Goal: Task Accomplishment & Management: Use online tool/utility

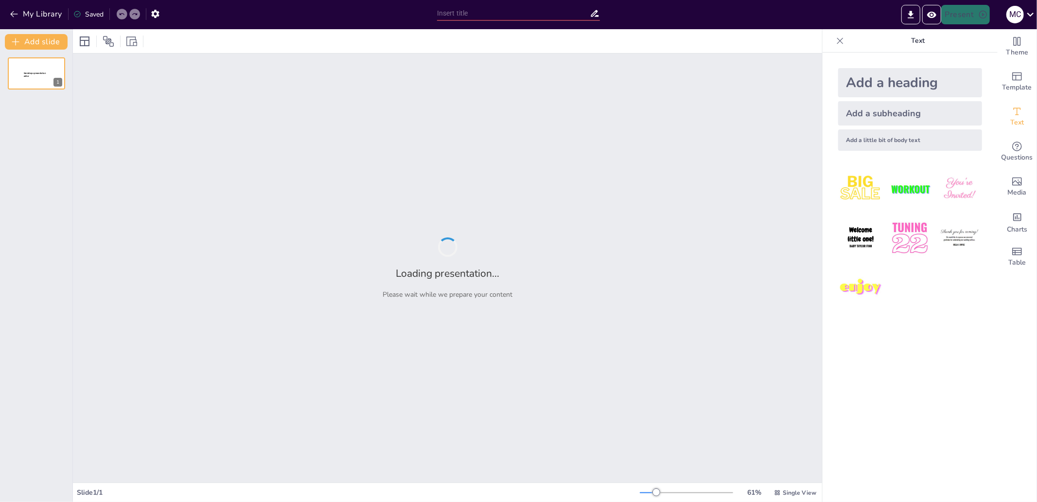
type input "test"
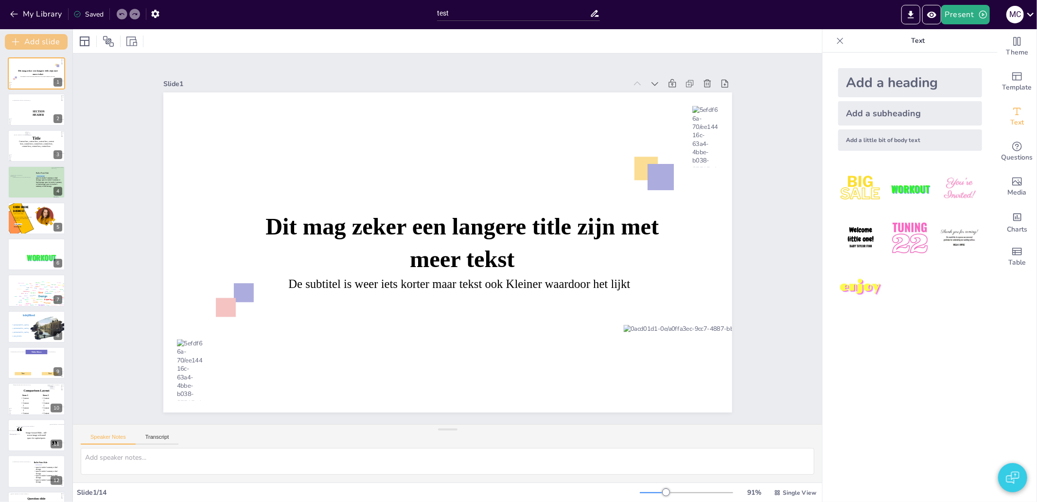
click at [22, 40] on button "Add slide" at bounding box center [36, 42] width 63 height 16
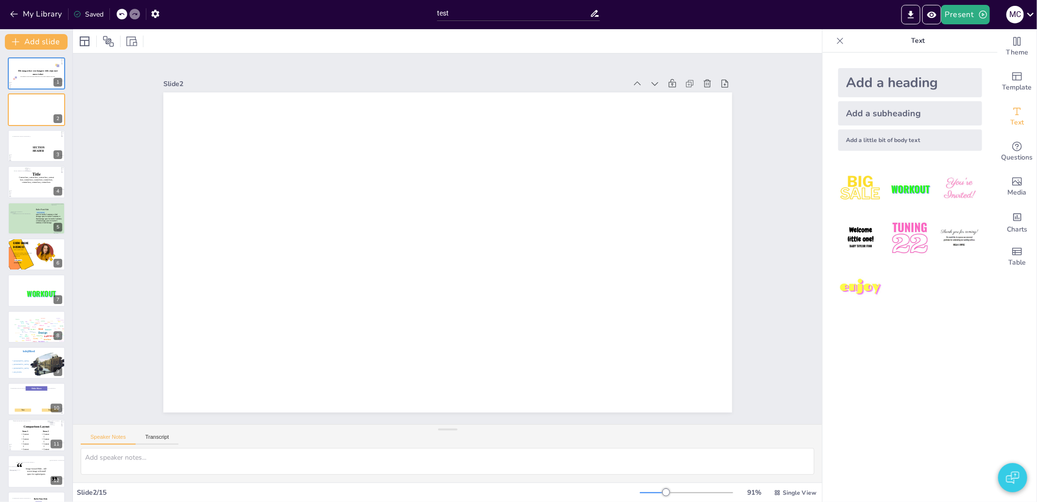
click at [854, 73] on div "Add a heading" at bounding box center [910, 82] width 144 height 29
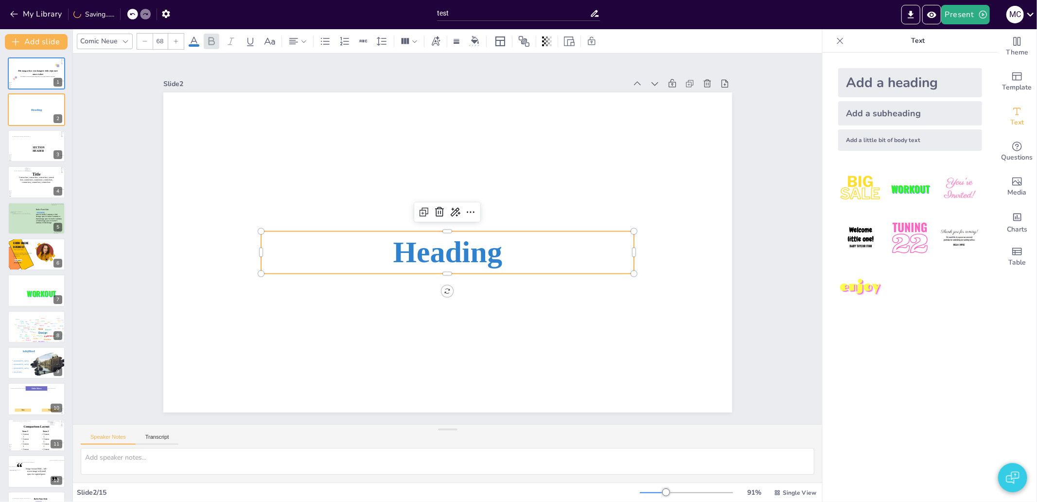
click at [473, 243] on span "Heading" at bounding box center [446, 251] width 112 height 45
click at [464, 252] on span "Heading" at bounding box center [439, 249] width 104 height 98
click at [464, 252] on span "Heading" at bounding box center [447, 252] width 109 height 34
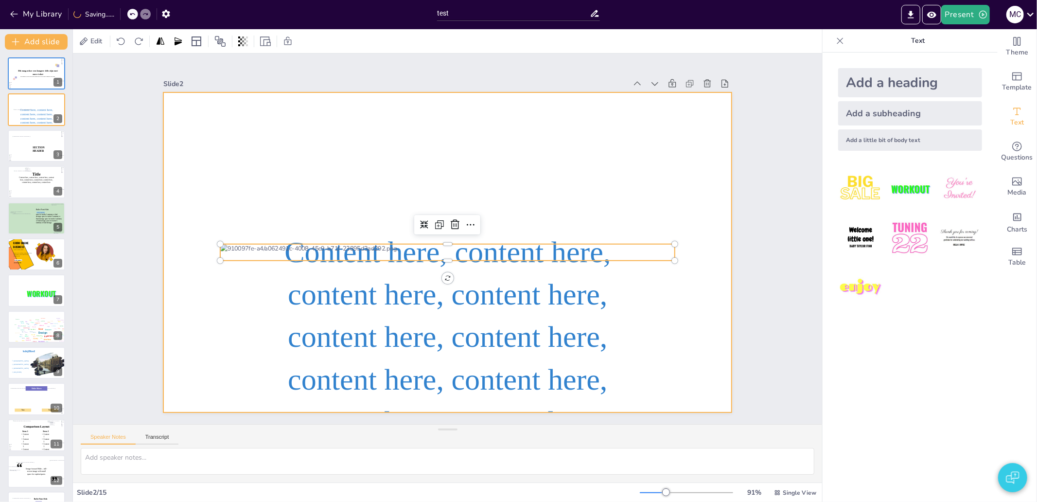
click at [655, 293] on div at bounding box center [436, 247] width 593 height 648
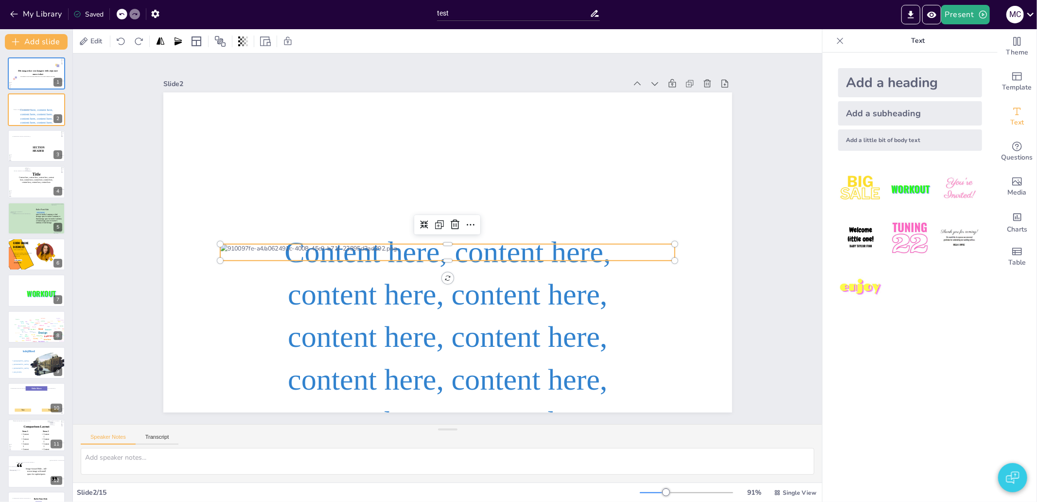
click at [535, 253] on div at bounding box center [435, 244] width 200 height 423
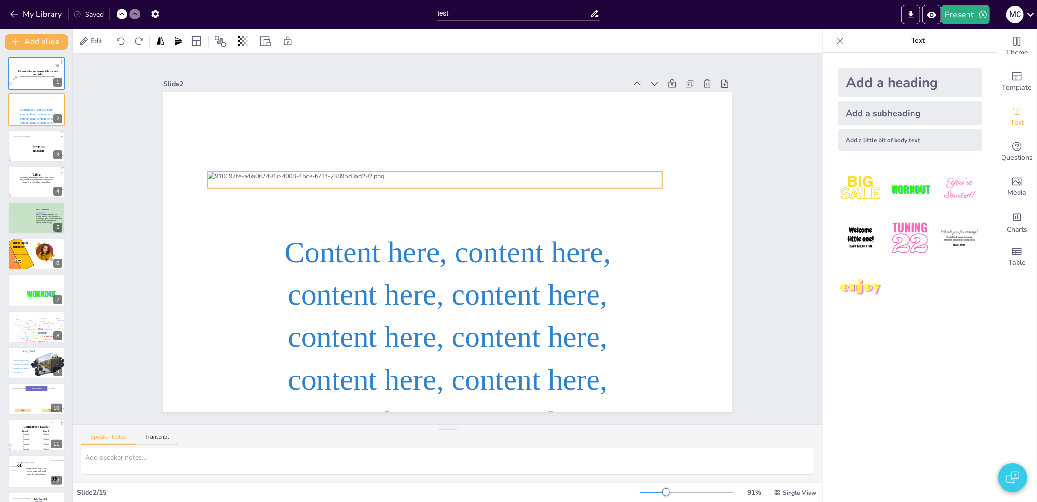
drag, startPoint x: 557, startPoint y: 251, endPoint x: 545, endPoint y: 179, distance: 73.5
click at [545, 179] on div at bounding box center [435, 180] width 455 height 17
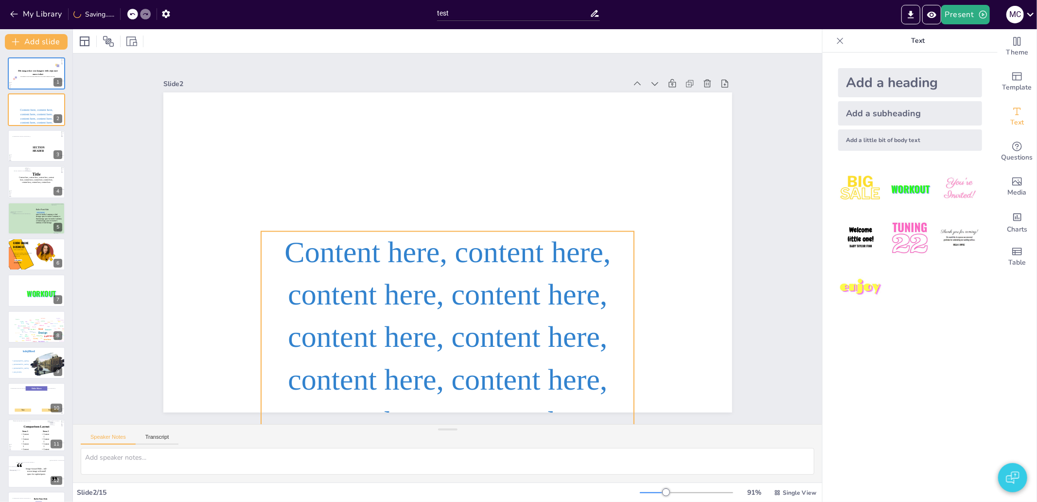
click at [533, 253] on p "Content here, content here, content here, content here, content here, content h…" at bounding box center [447, 337] width 373 height 212
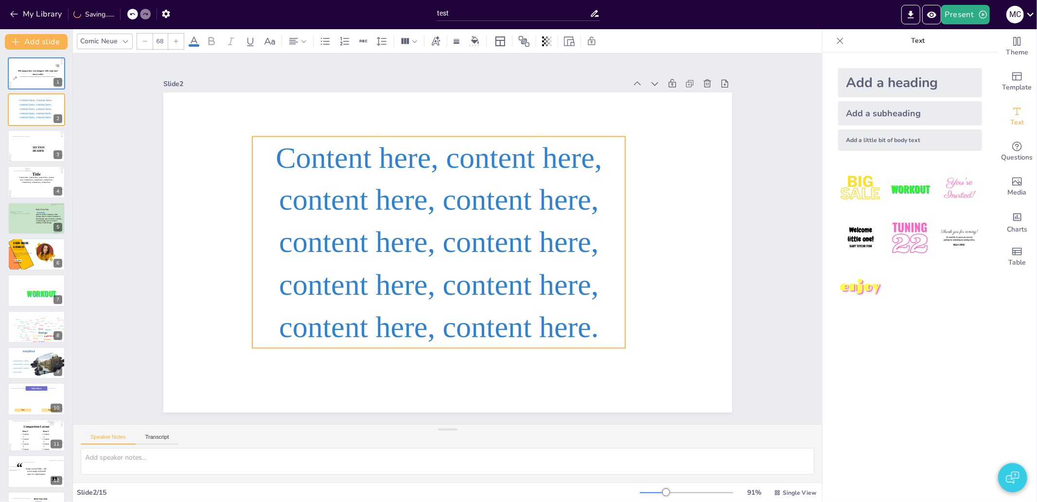
drag, startPoint x: 511, startPoint y: 285, endPoint x: 502, endPoint y: 190, distance: 95.2
click at [502, 190] on p "Content here, content here, content here, content here, content here, content h…" at bounding box center [438, 243] width 373 height 212
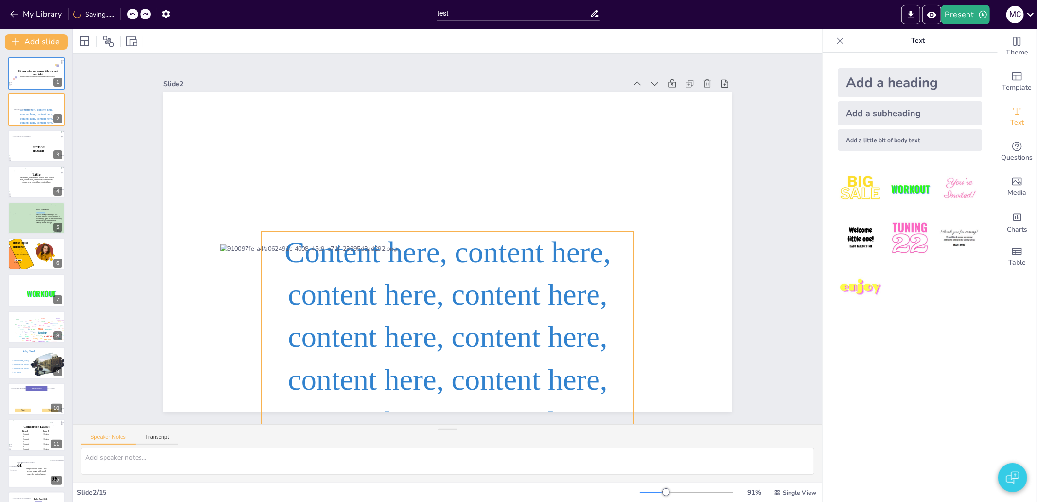
click at [481, 293] on p "Content here, content here, content here, content here, content here, content h…" at bounding box center [447, 337] width 373 height 212
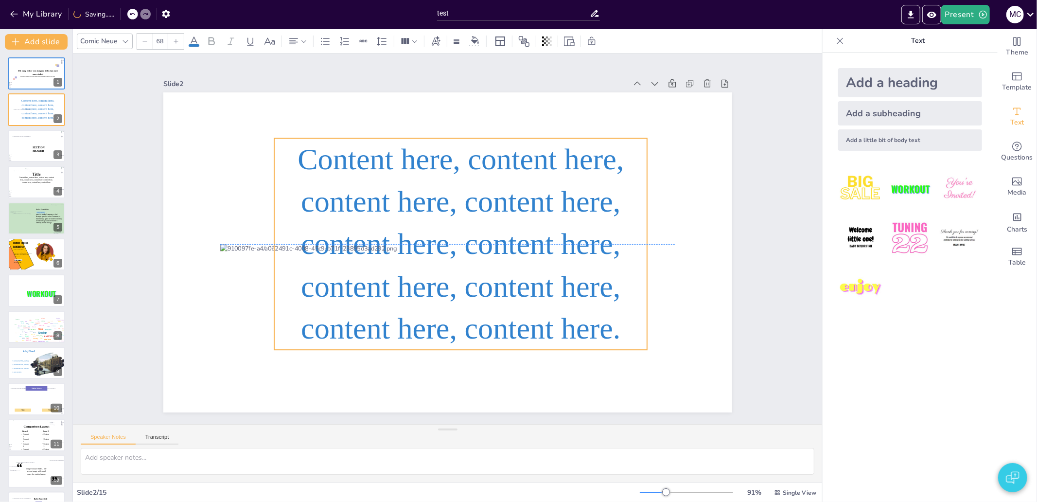
drag, startPoint x: 538, startPoint y: 333, endPoint x: 551, endPoint y: 243, distance: 90.4
click at [551, 92] on div "Content here, content here, content here, content here, content here, content h…" at bounding box center [447, 92] width 569 height 0
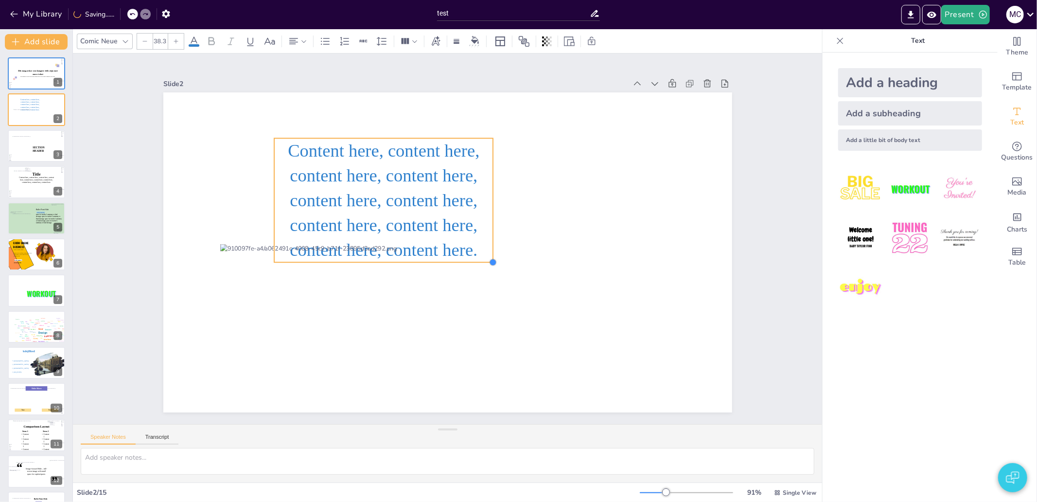
type input "39.9"
drag, startPoint x: 641, startPoint y: 347, endPoint x: 487, endPoint y: 247, distance: 183.8
click at [487, 247] on div "Content here, content here, content here, content here, content here, content h…" at bounding box center [447, 252] width 569 height 320
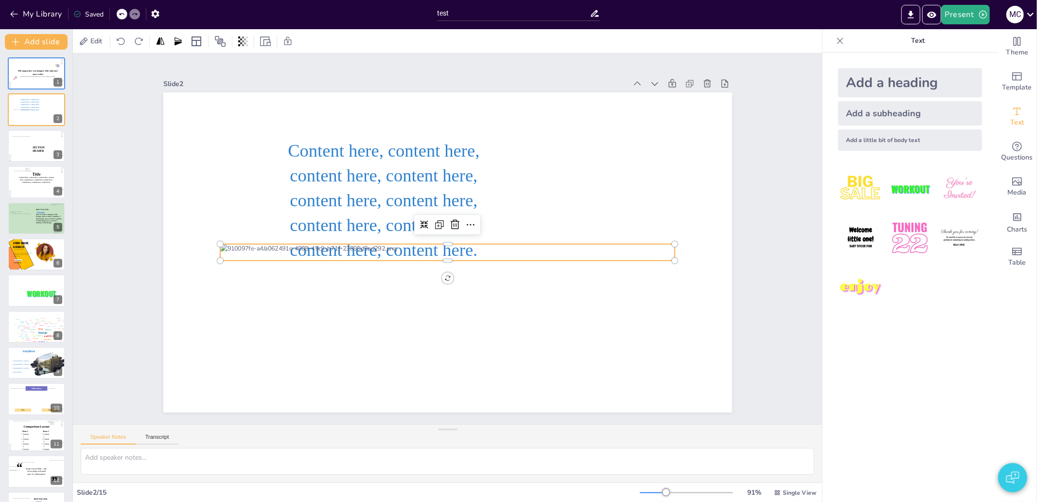
click at [561, 246] on div at bounding box center [446, 252] width 454 height 64
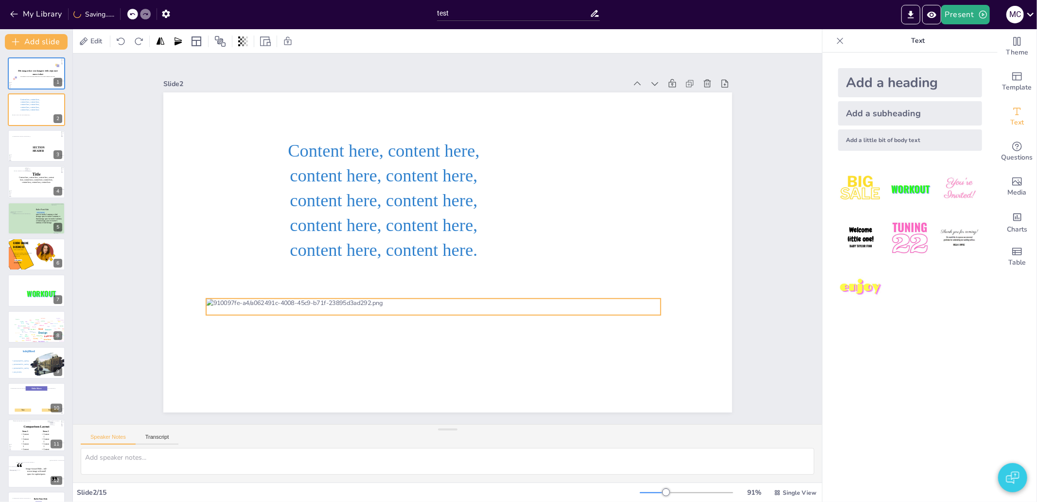
drag, startPoint x: 561, startPoint y: 246, endPoint x: 547, endPoint y: 300, distance: 56.3
click at [547, 300] on div at bounding box center [433, 307] width 455 height 17
click at [550, 300] on div at bounding box center [433, 307] width 455 height 17
click at [514, 304] on div at bounding box center [426, 305] width 454 height 64
click at [514, 304] on div at bounding box center [433, 307] width 455 height 17
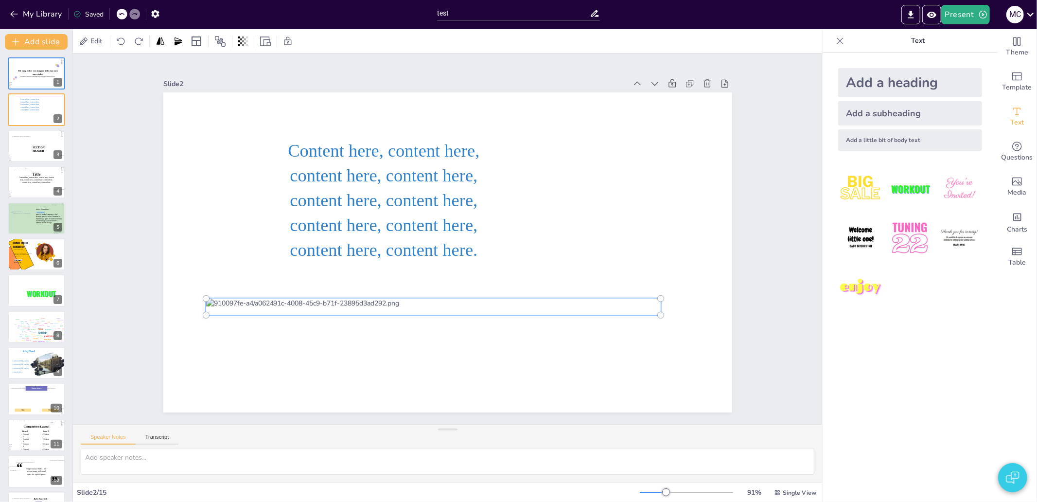
click at [514, 304] on div at bounding box center [433, 307] width 467 height 28
click at [91, 37] on span "Edit" at bounding box center [96, 40] width 16 height 9
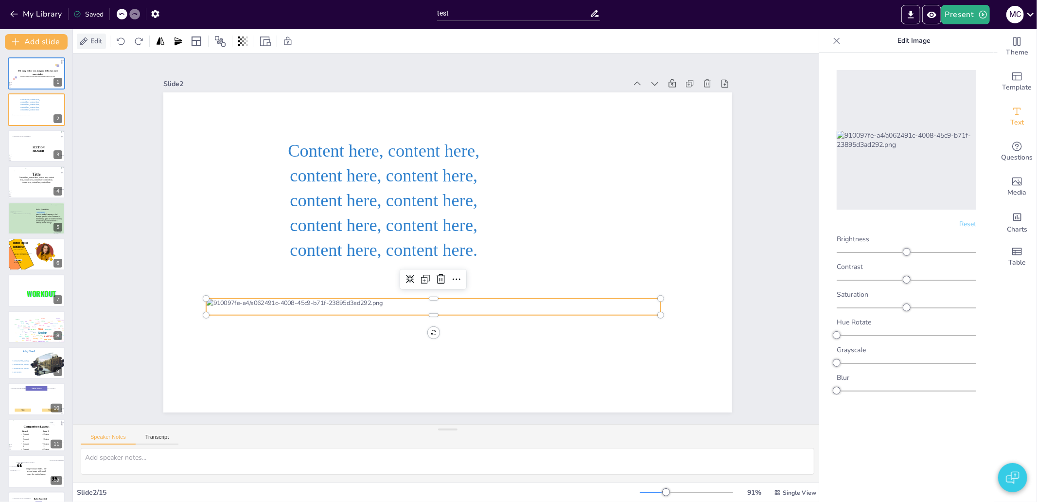
click at [91, 37] on span "Edit" at bounding box center [96, 40] width 16 height 9
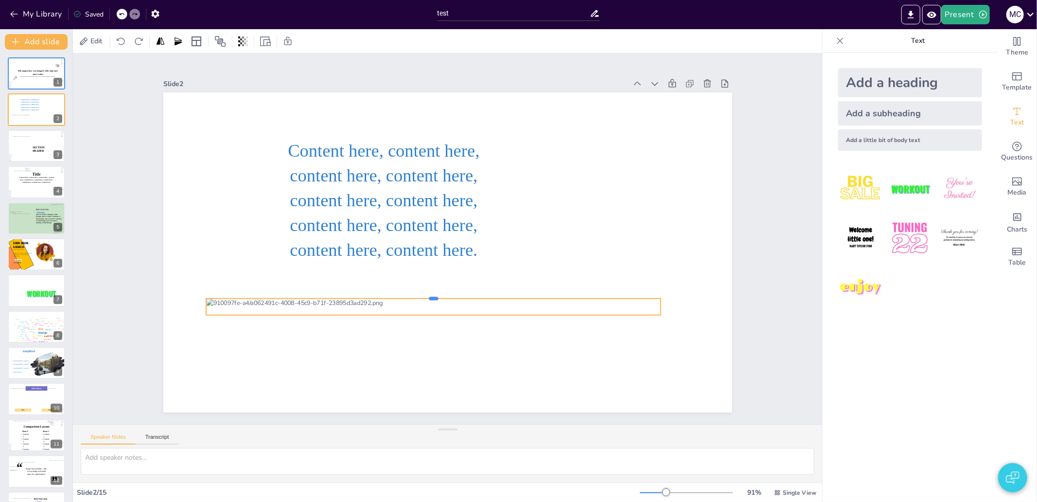
click at [624, 293] on div at bounding box center [433, 295] width 455 height 8
click at [626, 295] on div at bounding box center [419, 302] width 449 height 111
